Goal: Transaction & Acquisition: Purchase product/service

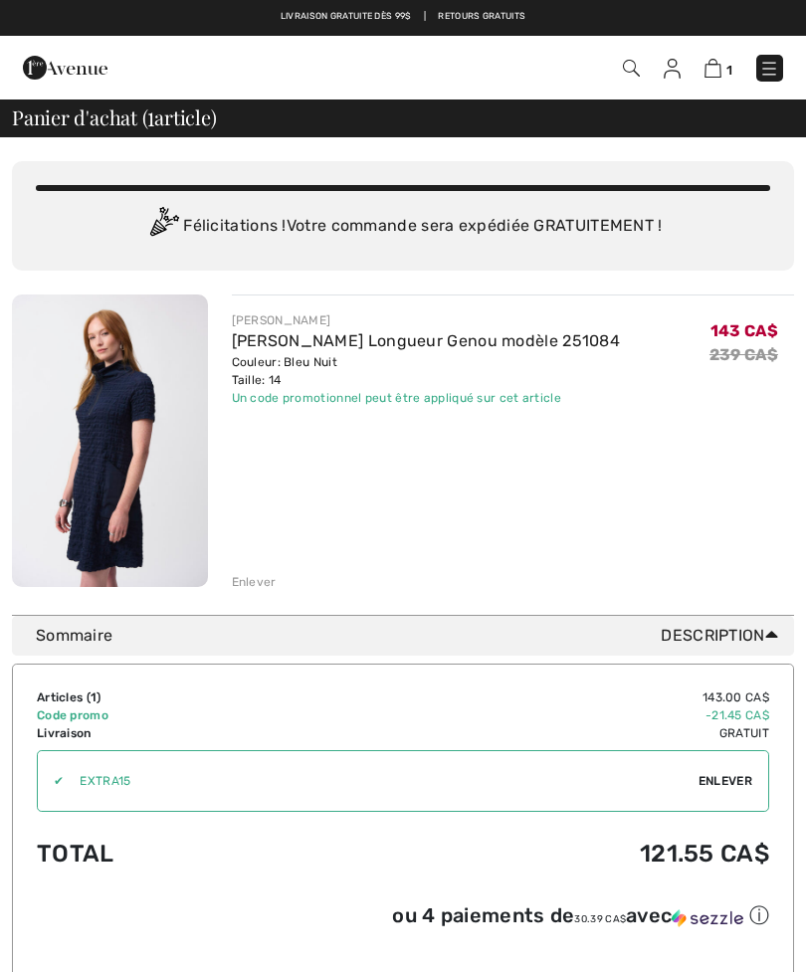
click at [262, 576] on div "Enlever" at bounding box center [254, 582] width 45 height 18
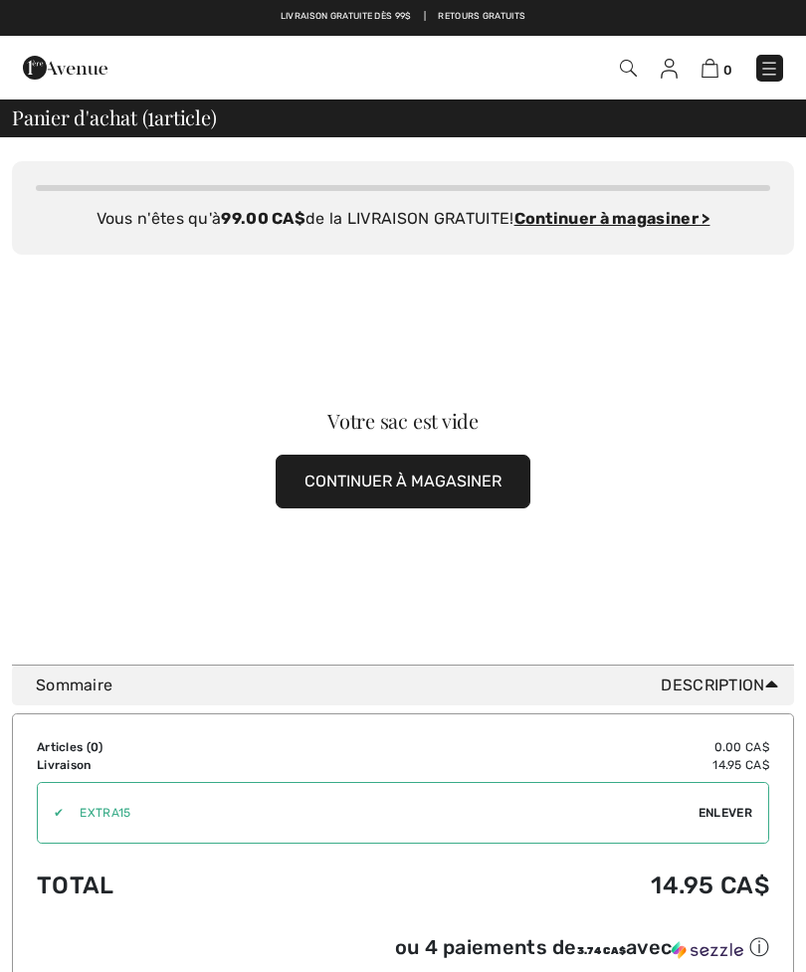
click at [415, 486] on button "CONTINUER À MAGASINER" at bounding box center [403, 482] width 255 height 54
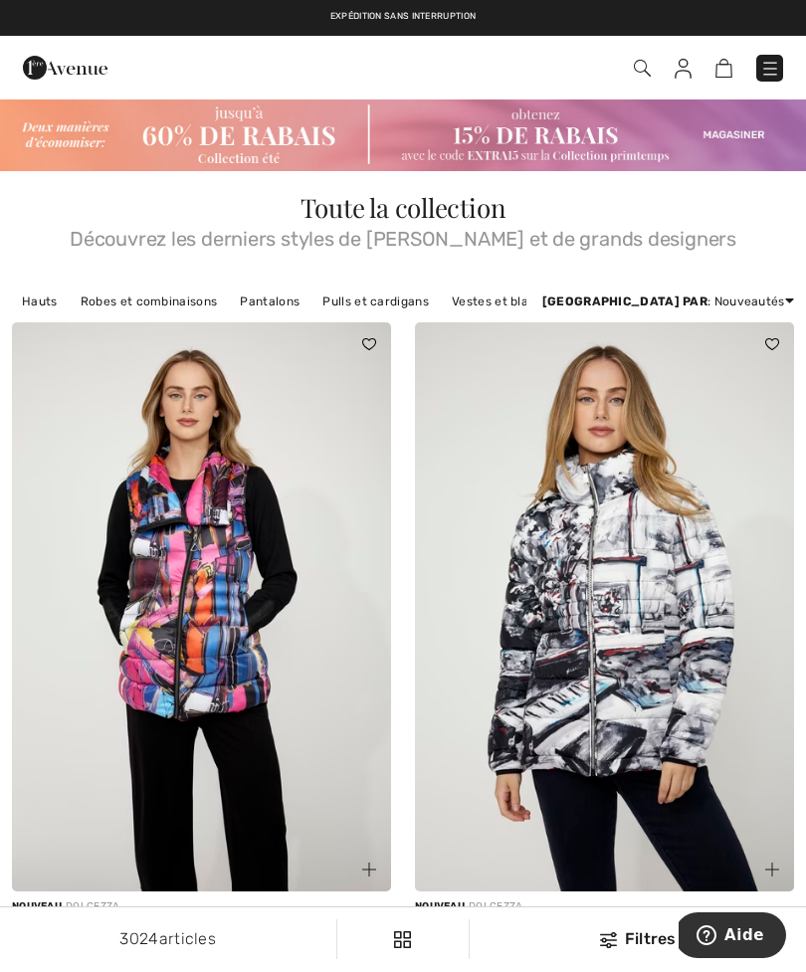
click at [718, 511] on img at bounding box center [604, 606] width 379 height 569
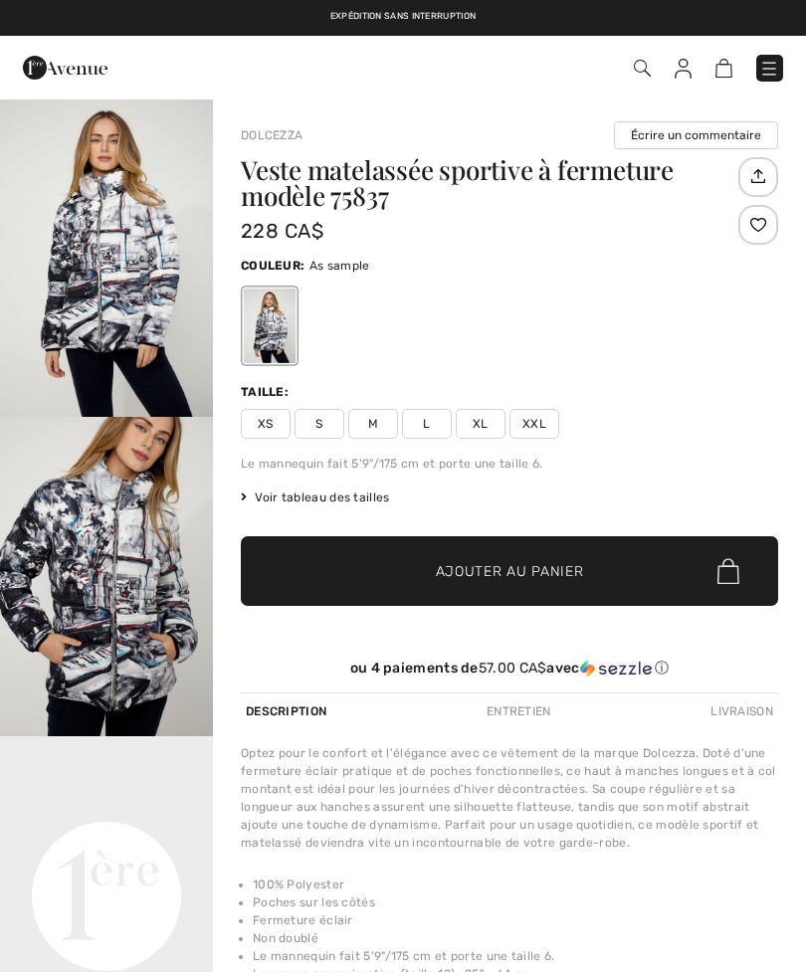
checkbox input "true"
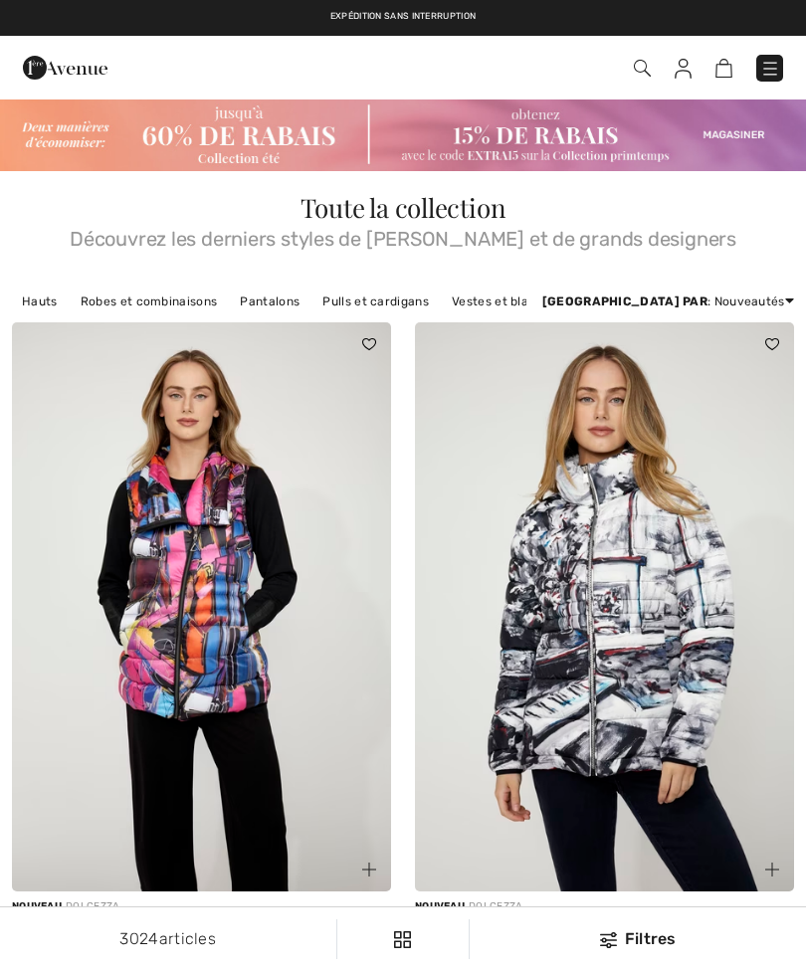
checkbox input "true"
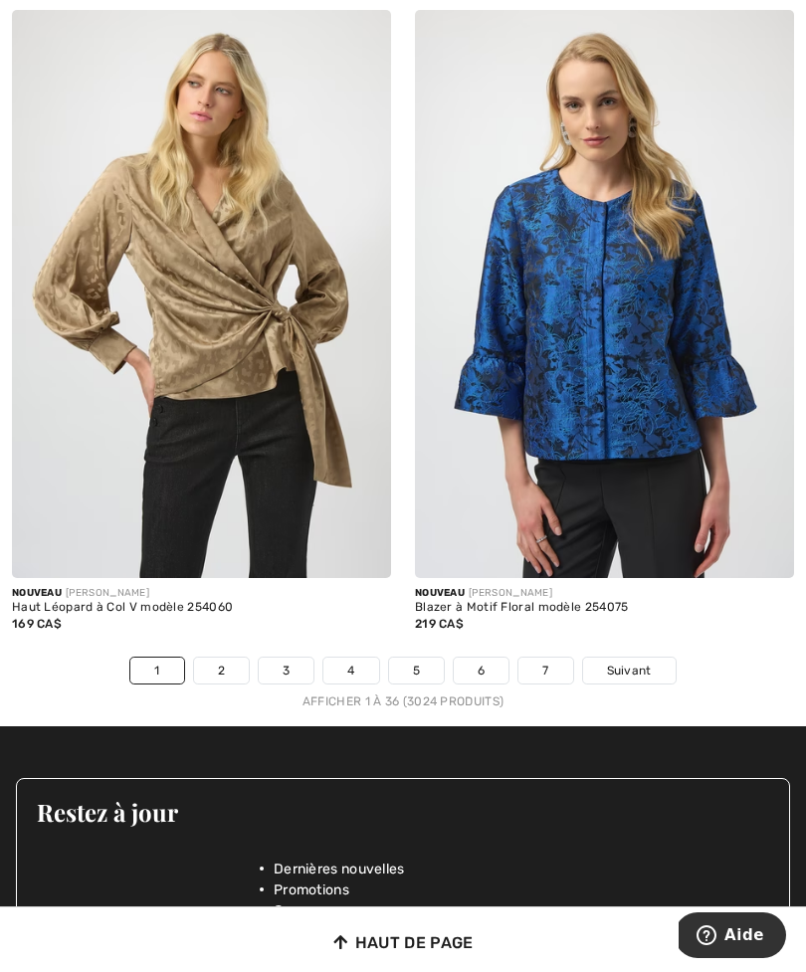
scroll to position [11719, 0]
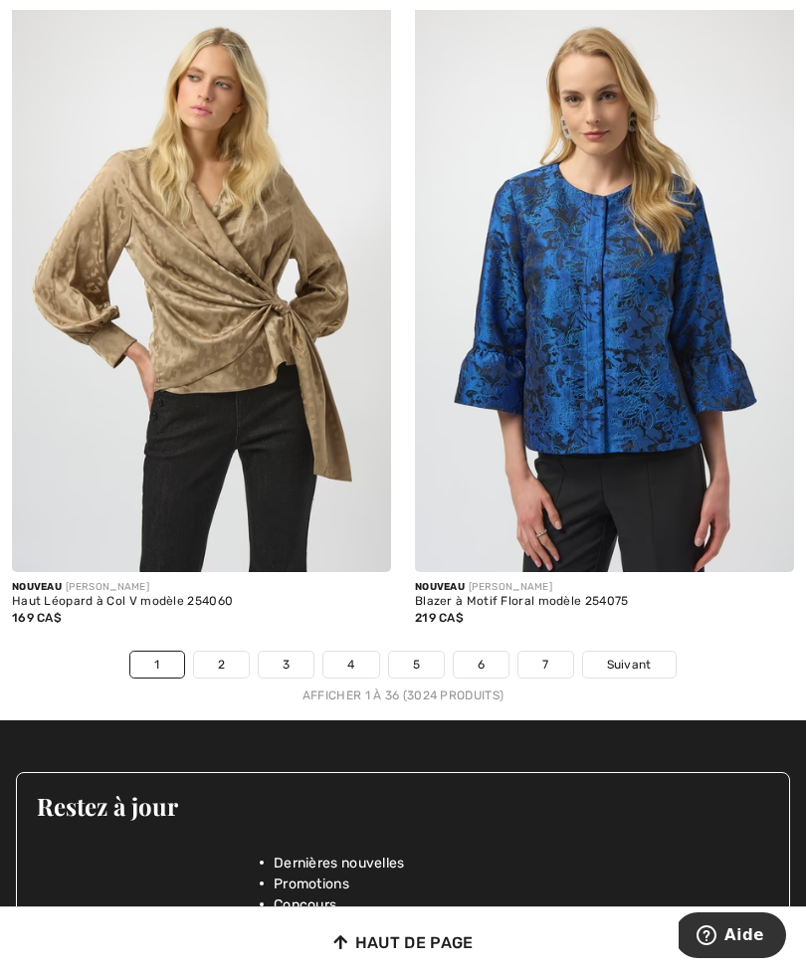
click at [629, 656] on span "Suivant" at bounding box center [629, 665] width 45 height 18
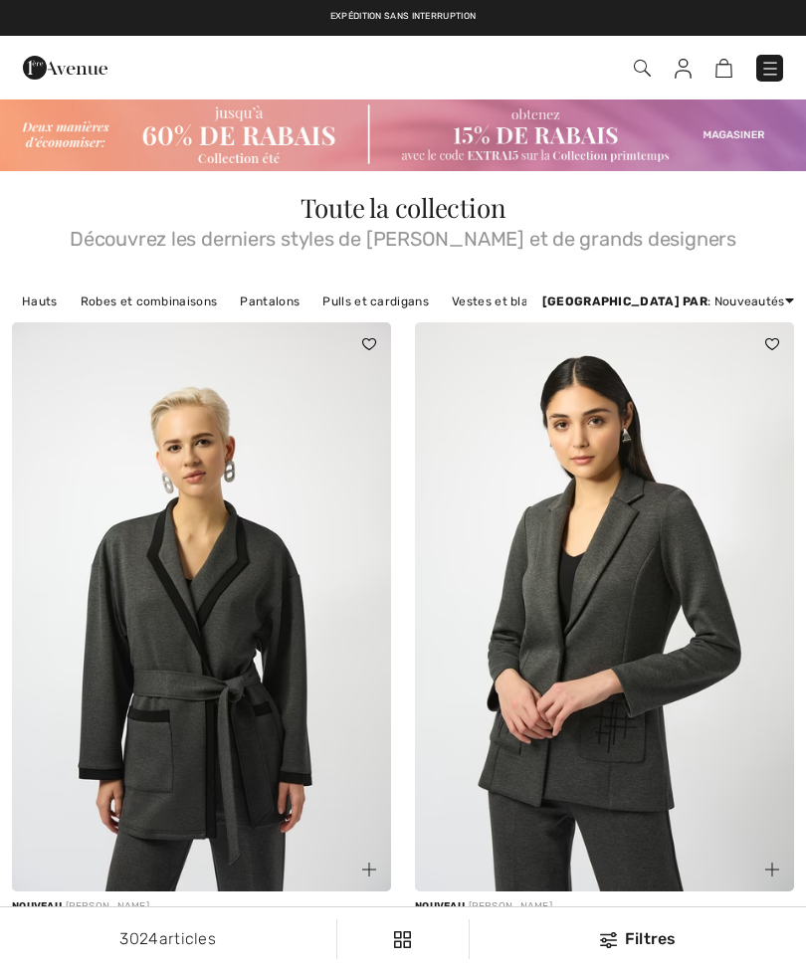
checkbox input "true"
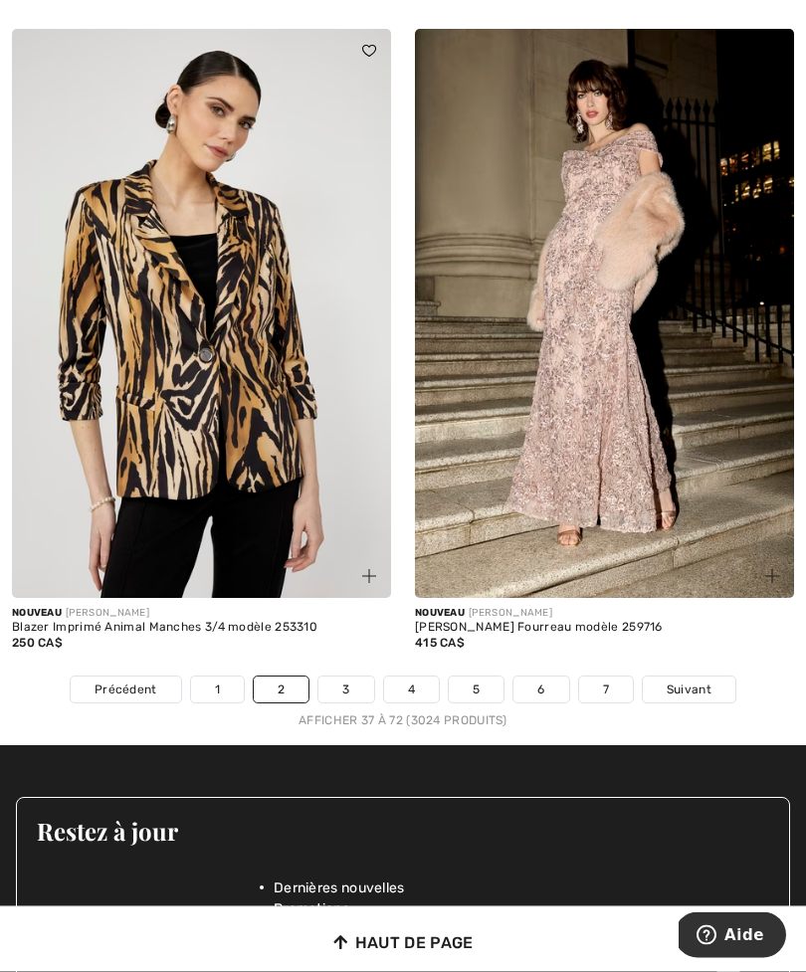
scroll to position [11747, 0]
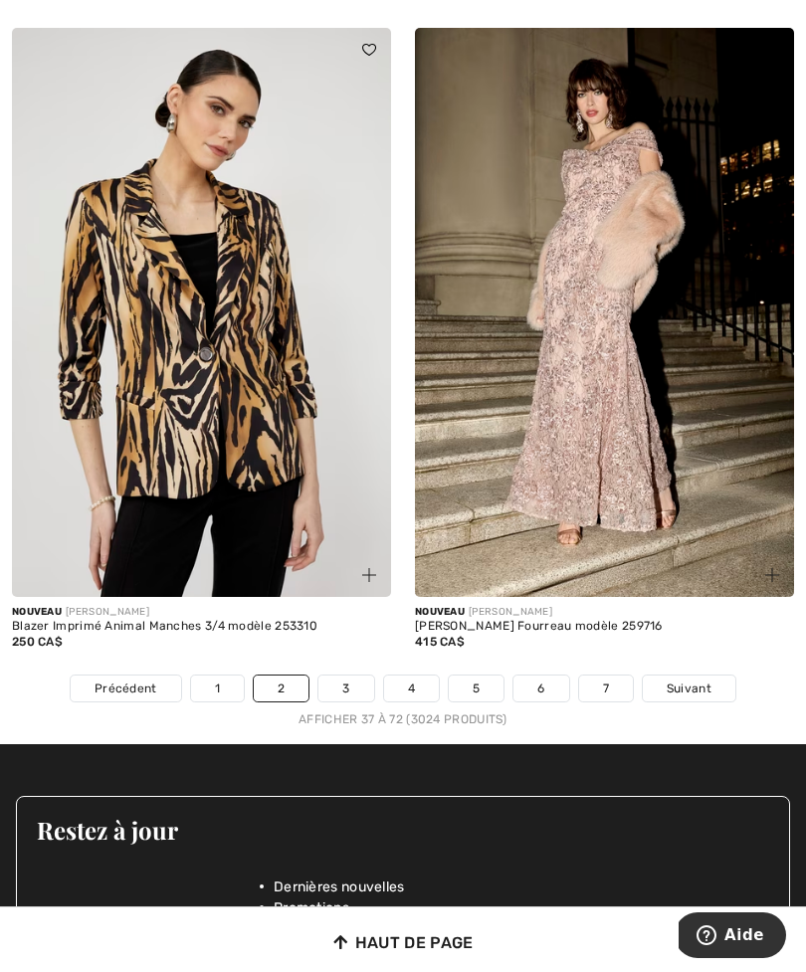
click at [695, 680] on span "Suivant" at bounding box center [689, 689] width 45 height 18
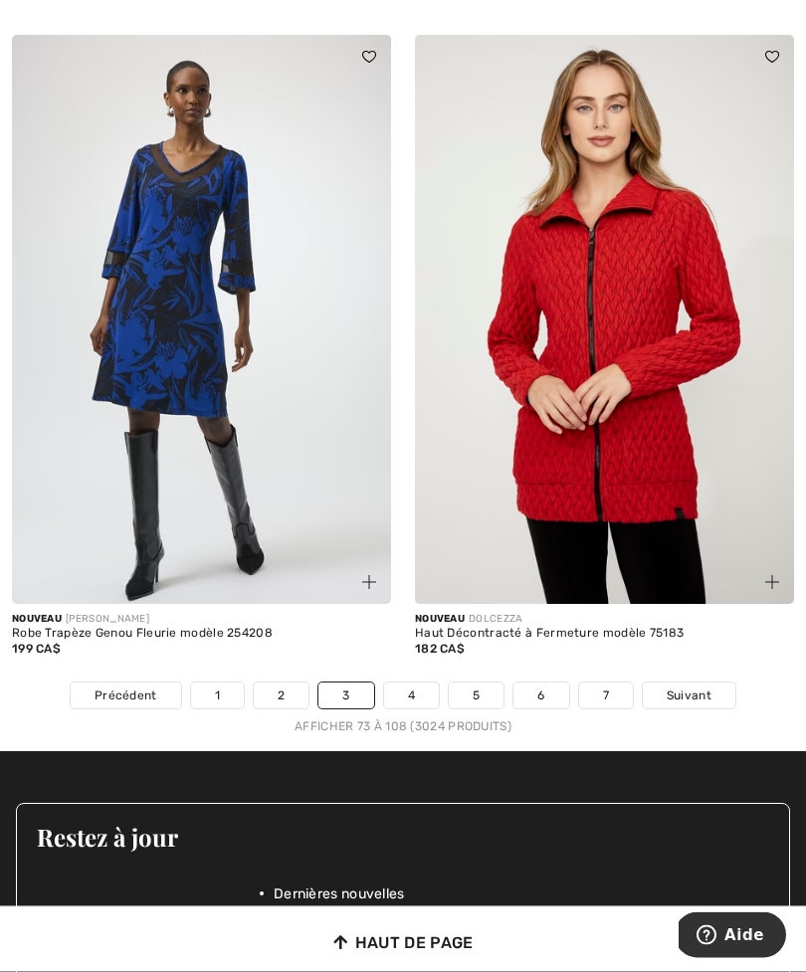
scroll to position [11608, 0]
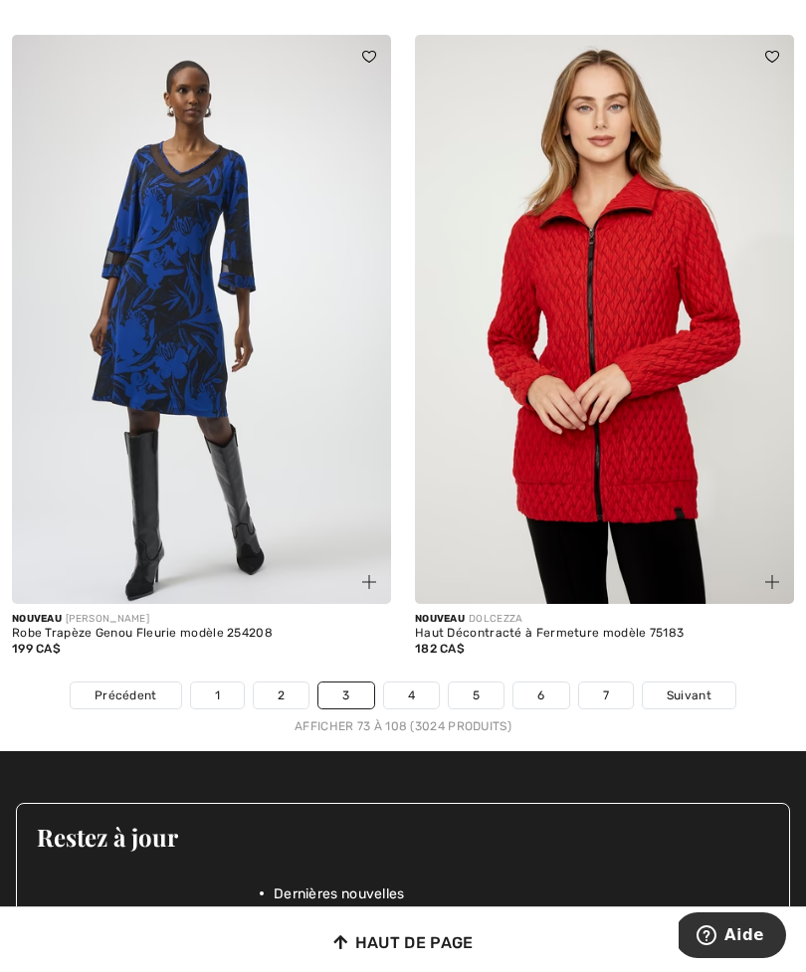
click at [685, 687] on span "Suivant" at bounding box center [689, 696] width 45 height 18
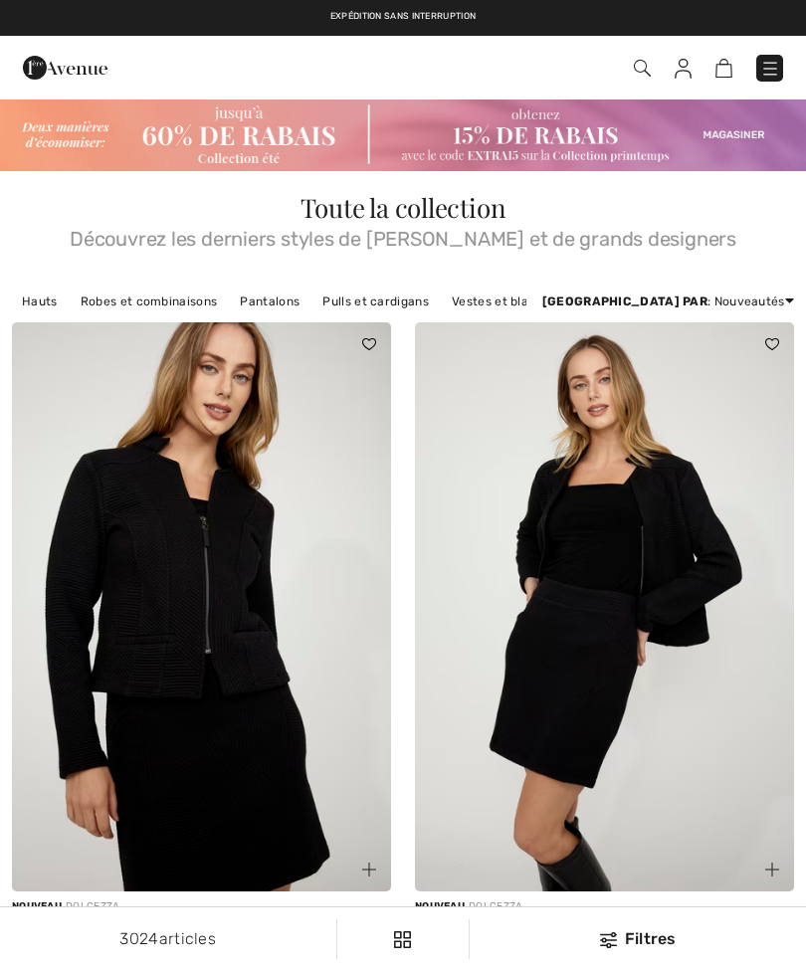
checkbox input "true"
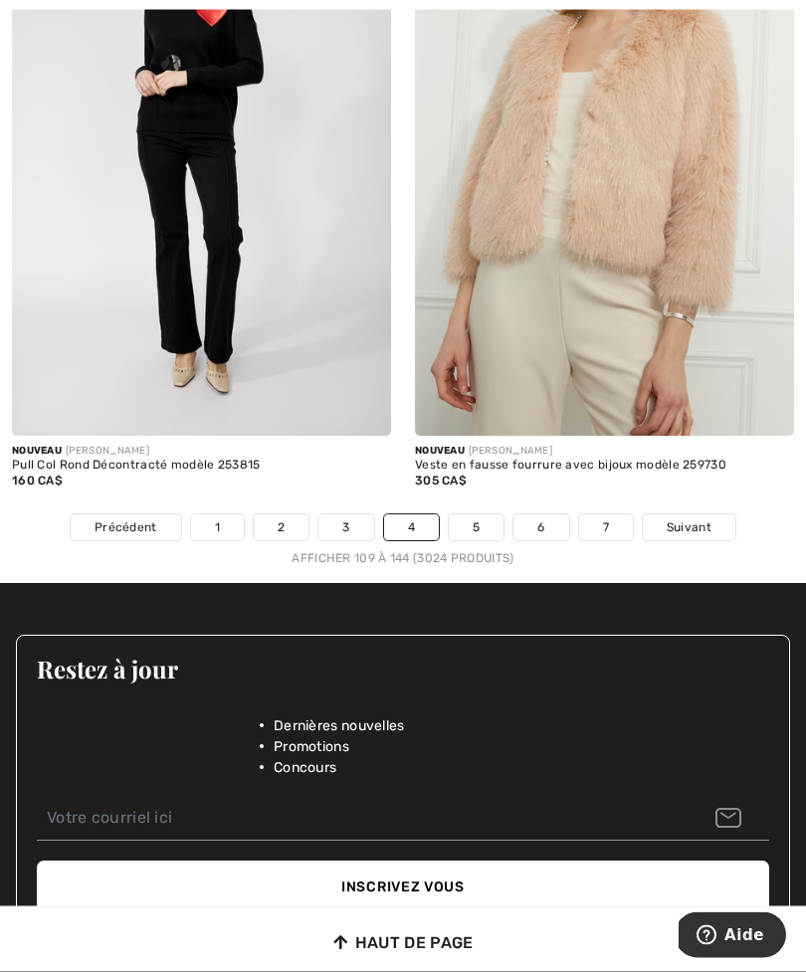
scroll to position [11842, 0]
click at [691, 518] on span "Suivant" at bounding box center [689, 527] width 45 height 18
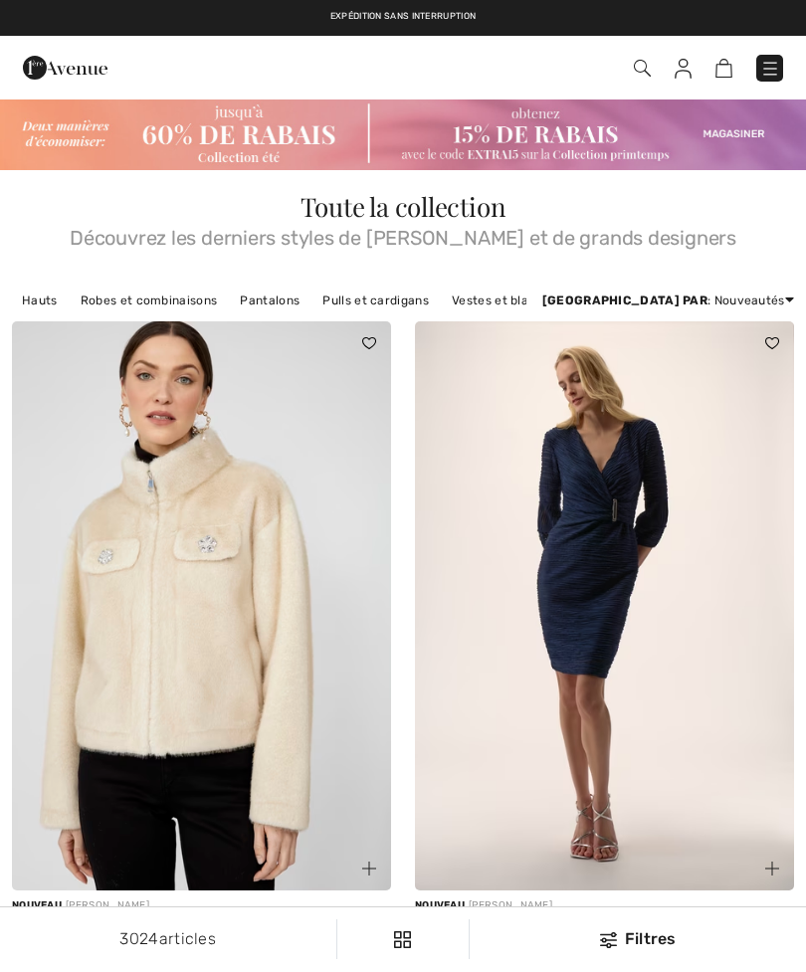
checkbox input "true"
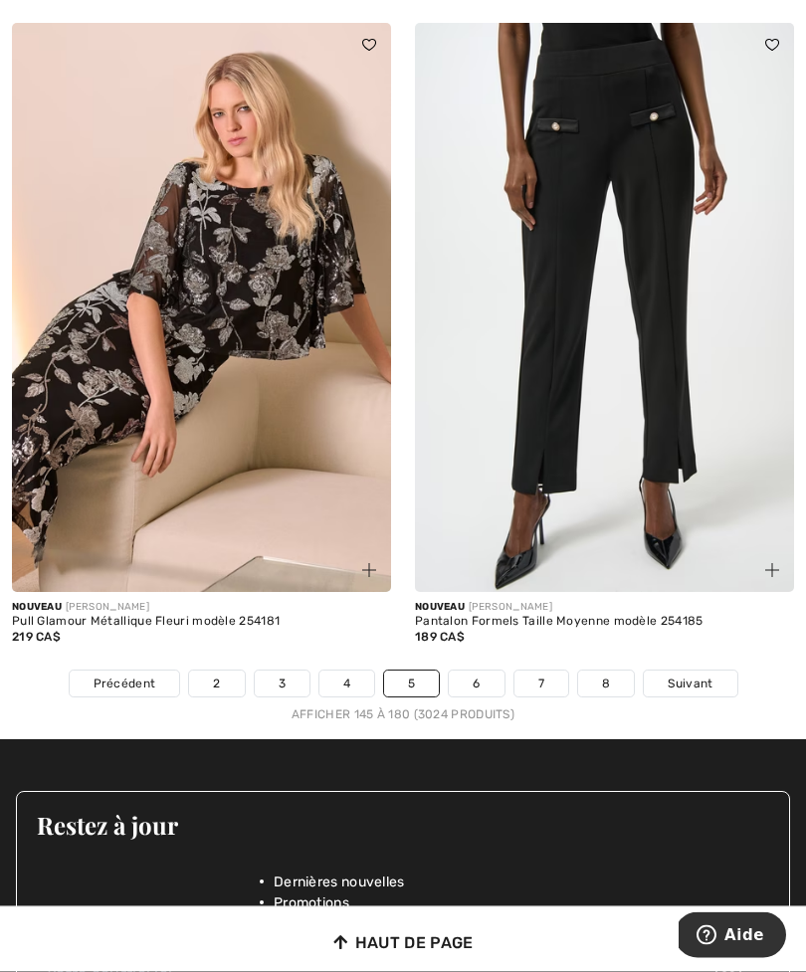
scroll to position [11924, 0]
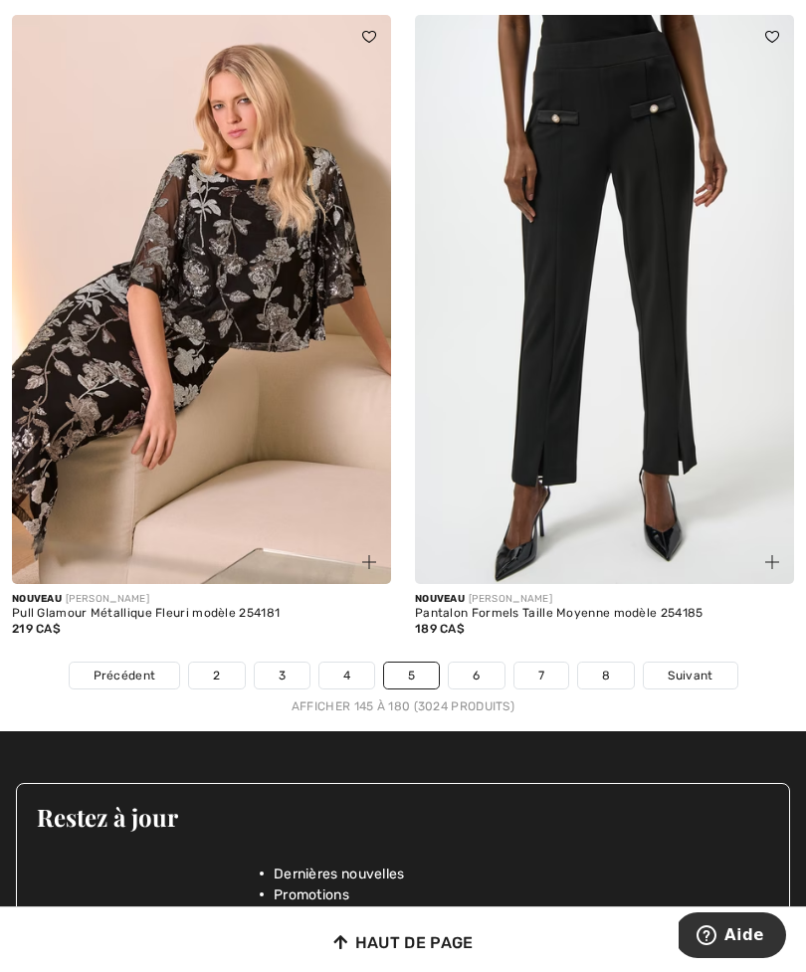
click at [682, 667] on span "Suivant" at bounding box center [690, 676] width 45 height 18
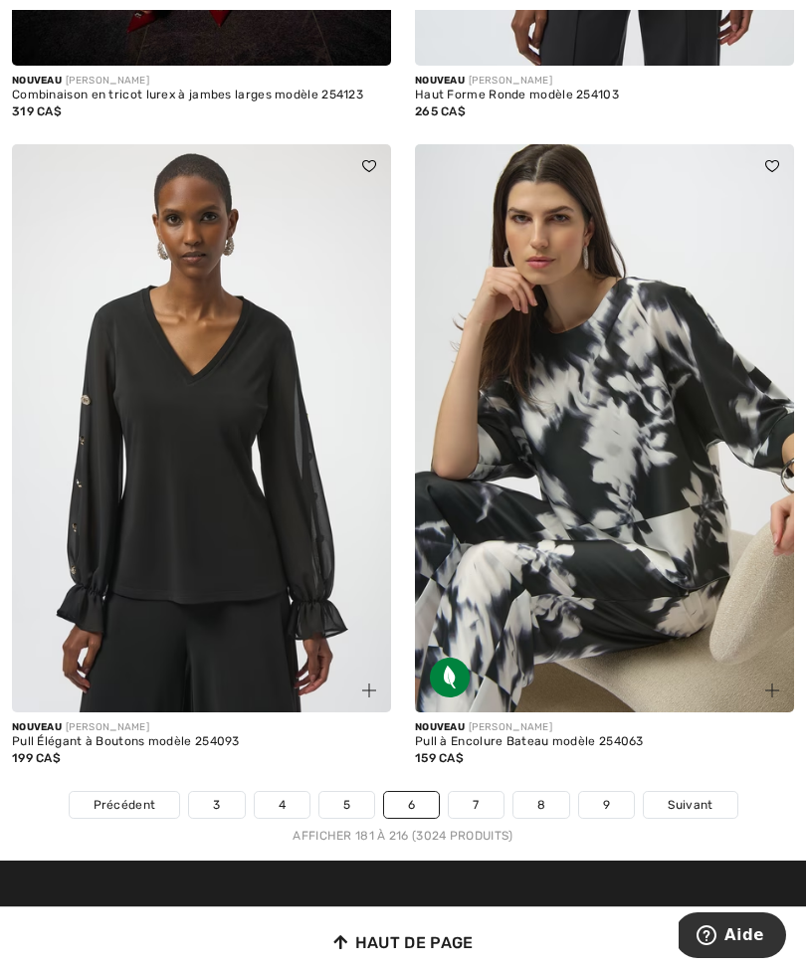
scroll to position [11762, 0]
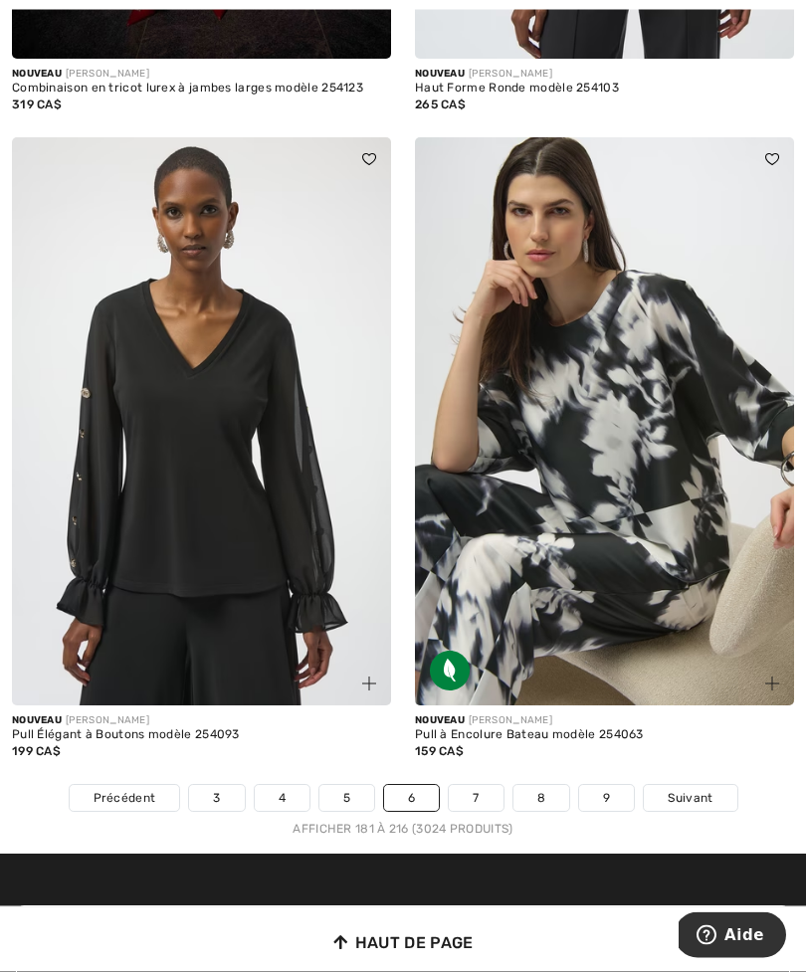
click at [711, 790] on span "Suivant" at bounding box center [690, 799] width 45 height 18
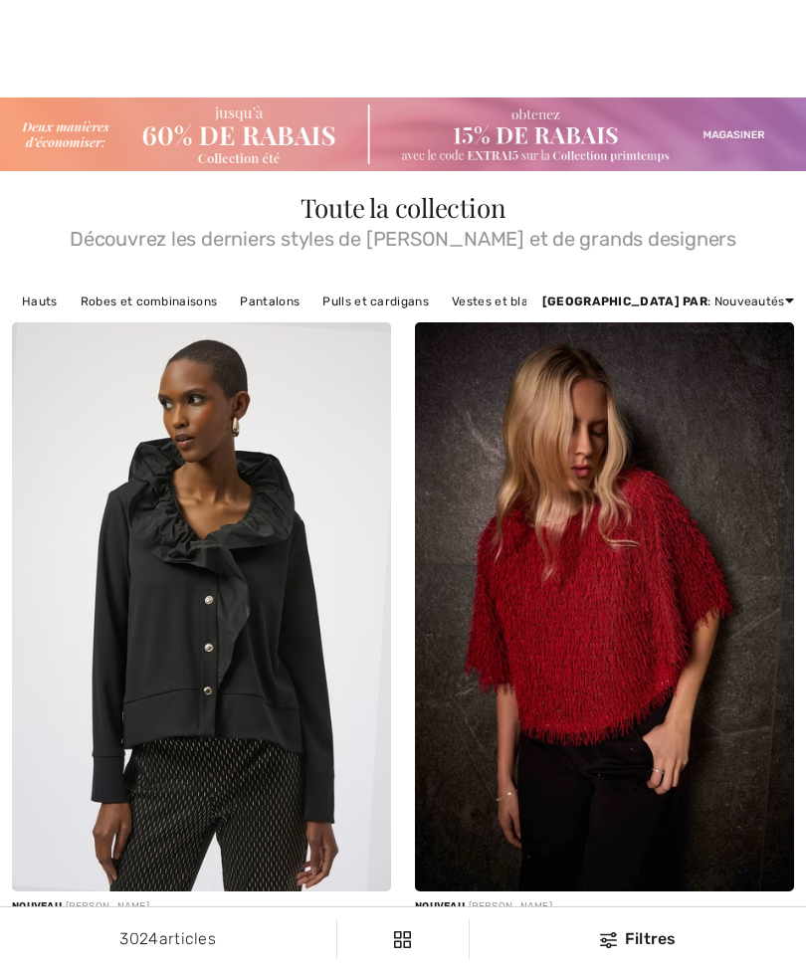
checkbox input "true"
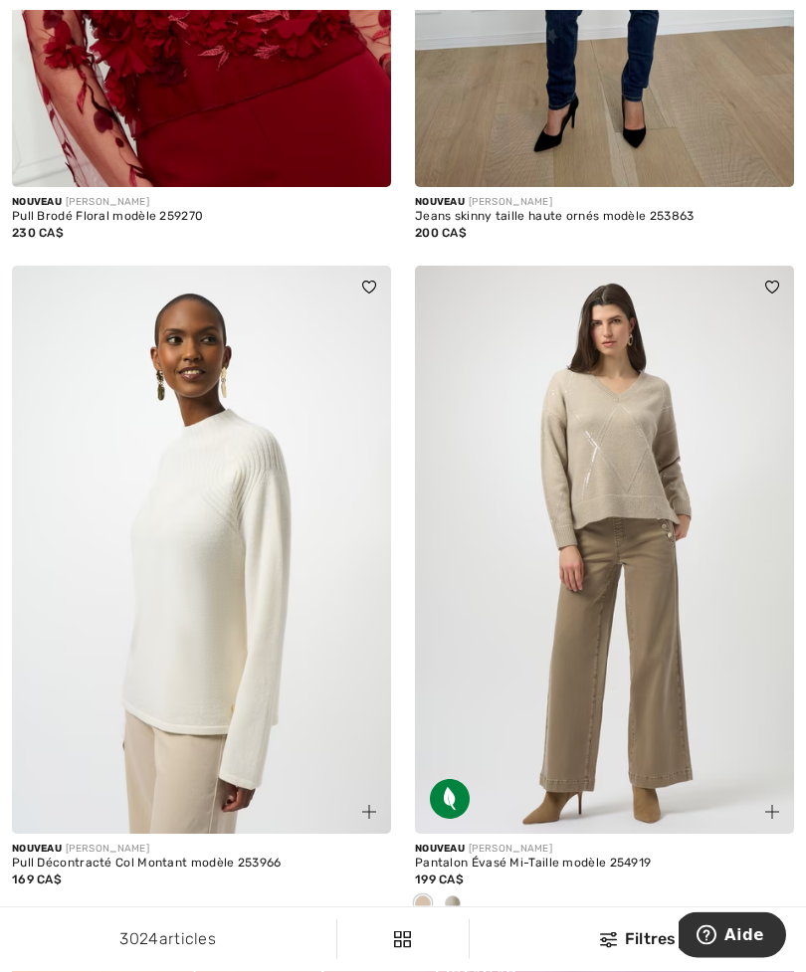
scroll to position [7442, 0]
click at [165, 476] on img at bounding box center [201, 550] width 379 height 569
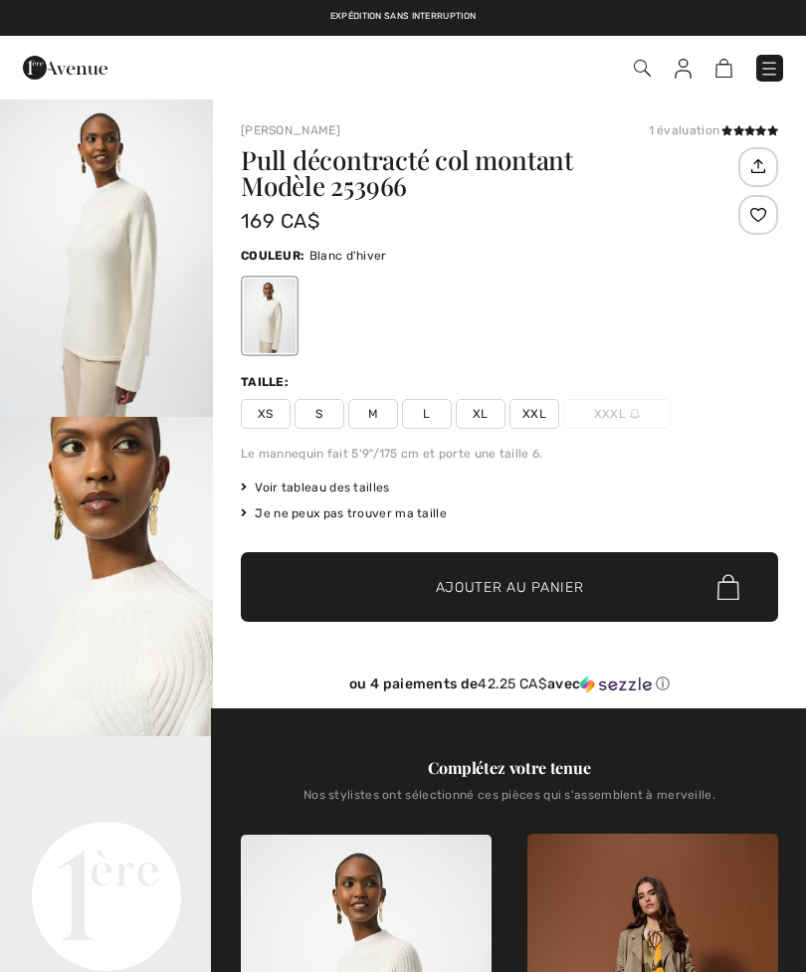
checkbox input "true"
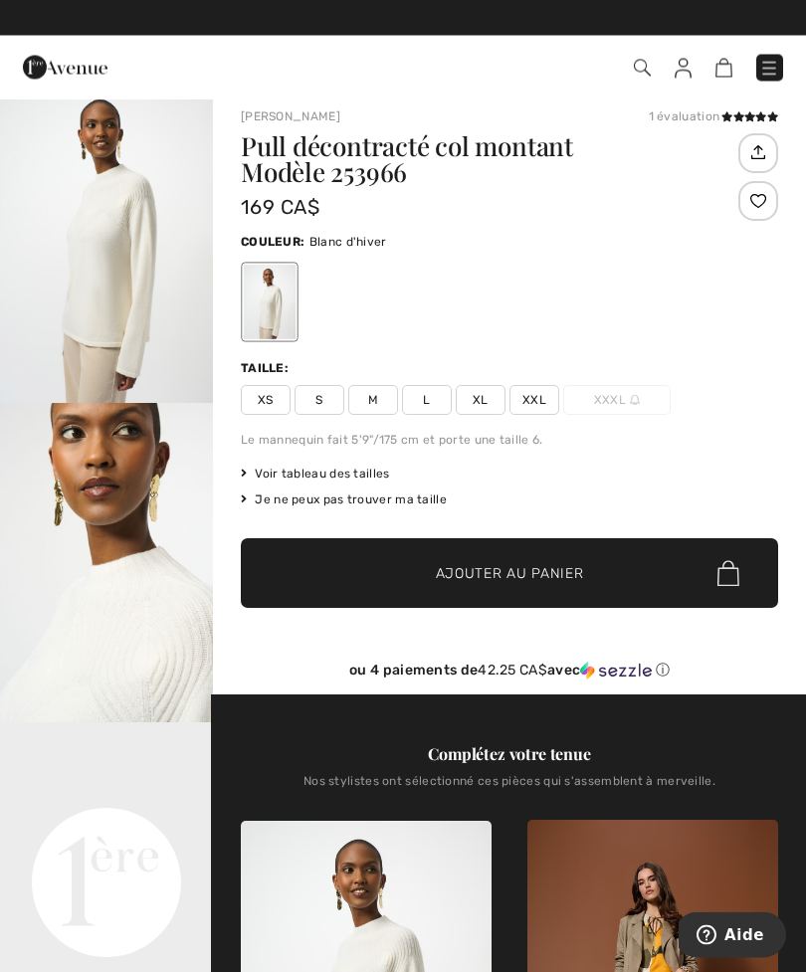
scroll to position [4, 0]
